Goal: Transaction & Acquisition: Purchase product/service

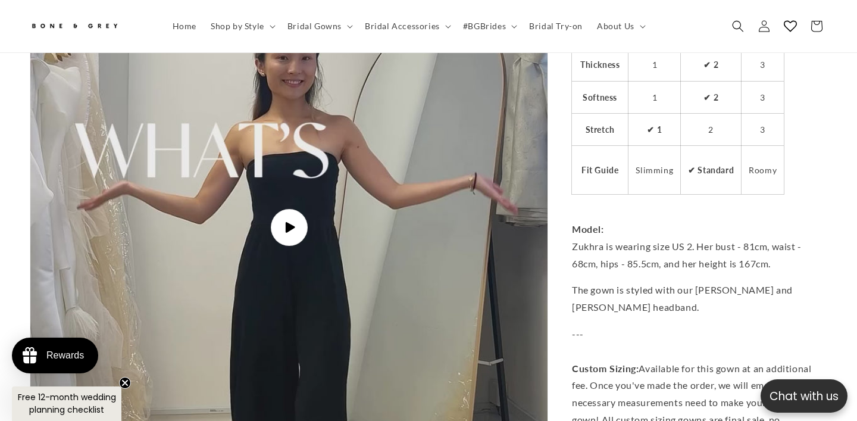
scroll to position [2653, 0]
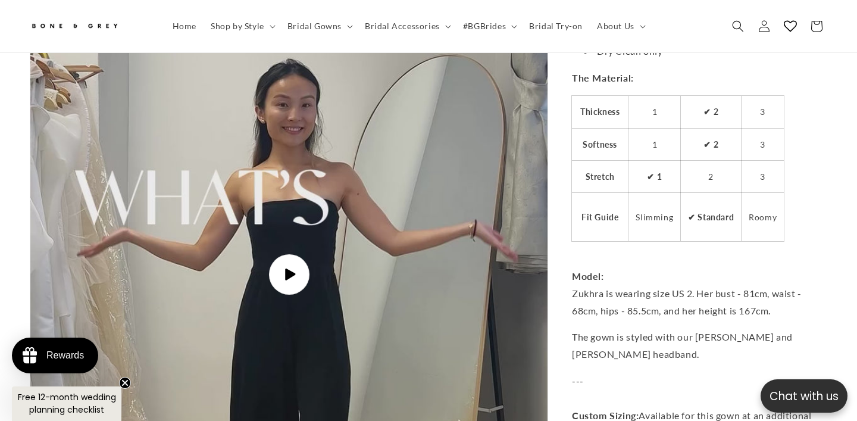
click at [288, 268] on icon "Gallery Viewer" at bounding box center [289, 274] width 13 height 13
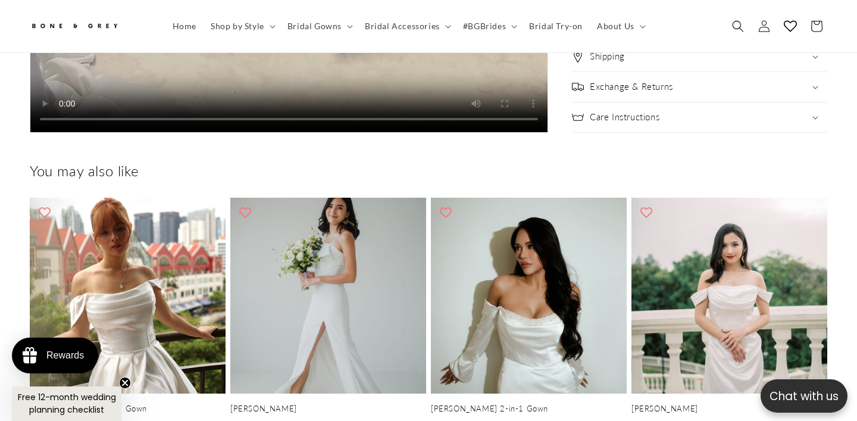
scroll to position [3373, 0]
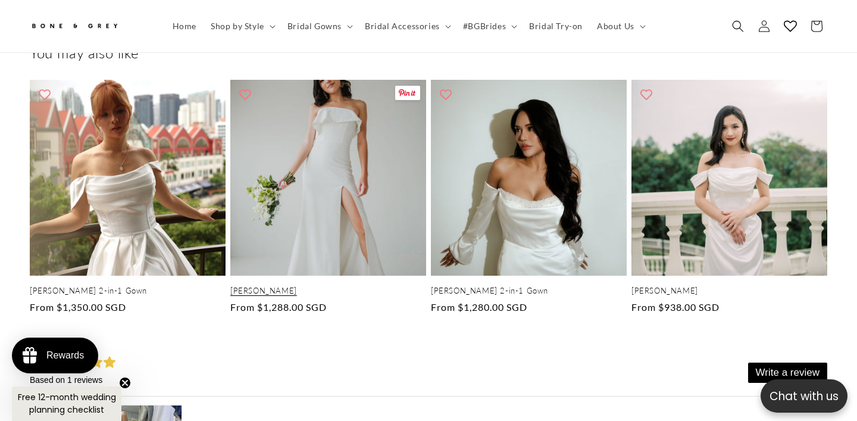
click at [333, 286] on link "[PERSON_NAME]" at bounding box center [328, 291] width 196 height 10
